Goal: Find specific page/section: Find specific page/section

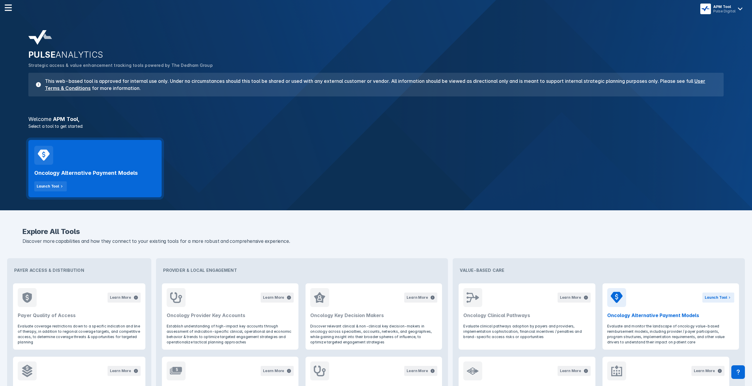
click at [114, 175] on h2 "Oncology Alternative Payment Models" at bounding box center [85, 172] width 103 height 7
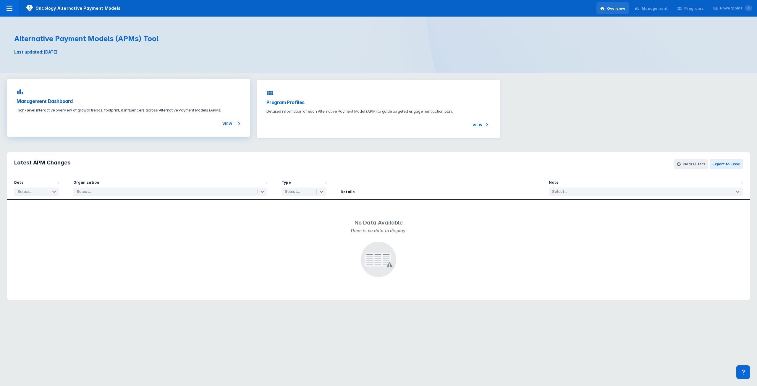
click at [188, 115] on div "View" at bounding box center [129, 120] width 224 height 14
click at [179, 117] on div "View" at bounding box center [129, 120] width 224 height 14
